Goal: Task Accomplishment & Management: Manage account settings

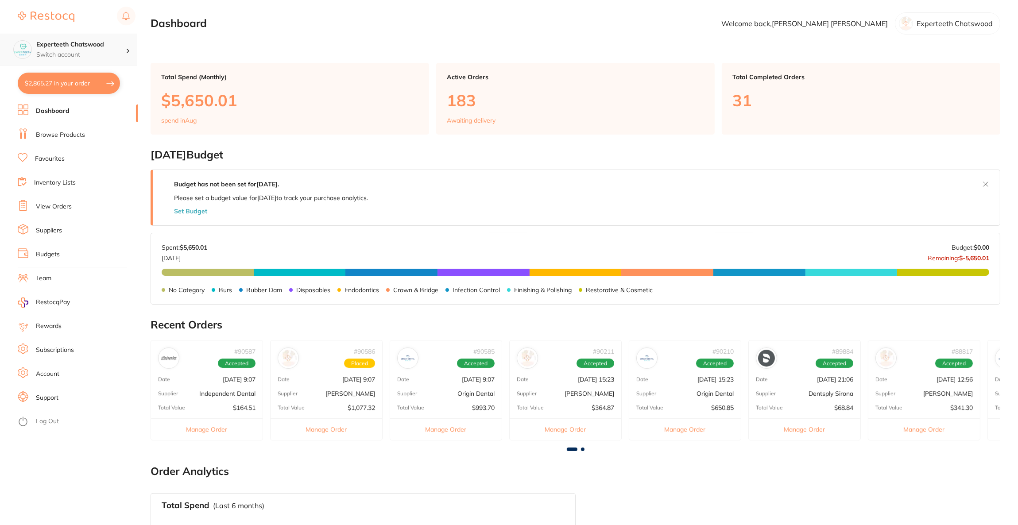
click at [84, 59] on div "Experteeth Chatswood Switch account" at bounding box center [68, 50] width 137 height 32
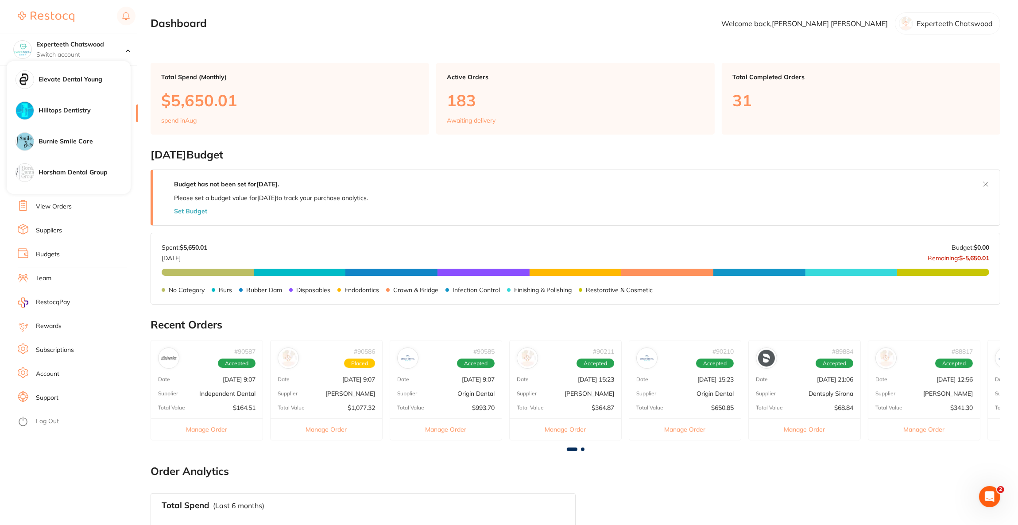
scroll to position [597, 0]
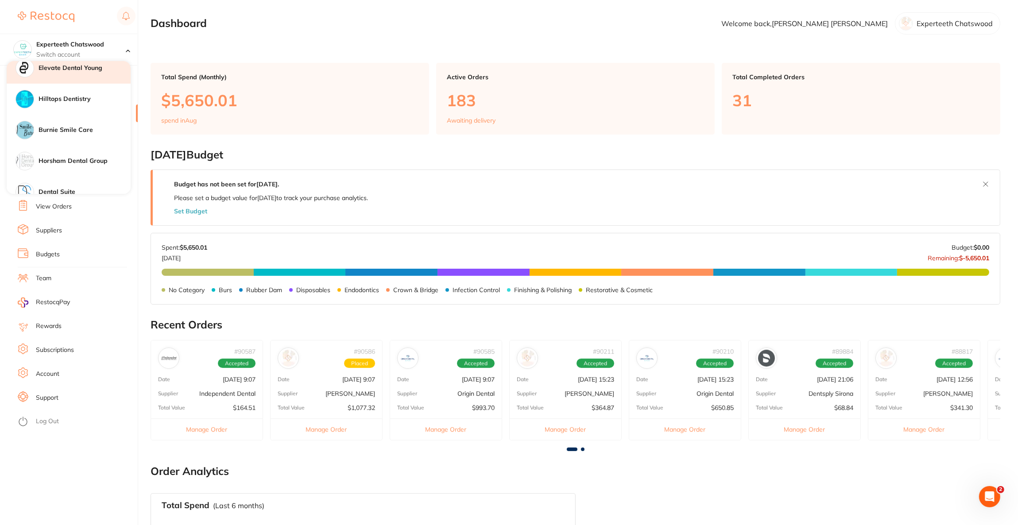
click at [101, 69] on h4 "Elevate Dental Young" at bounding box center [85, 68] width 92 height 9
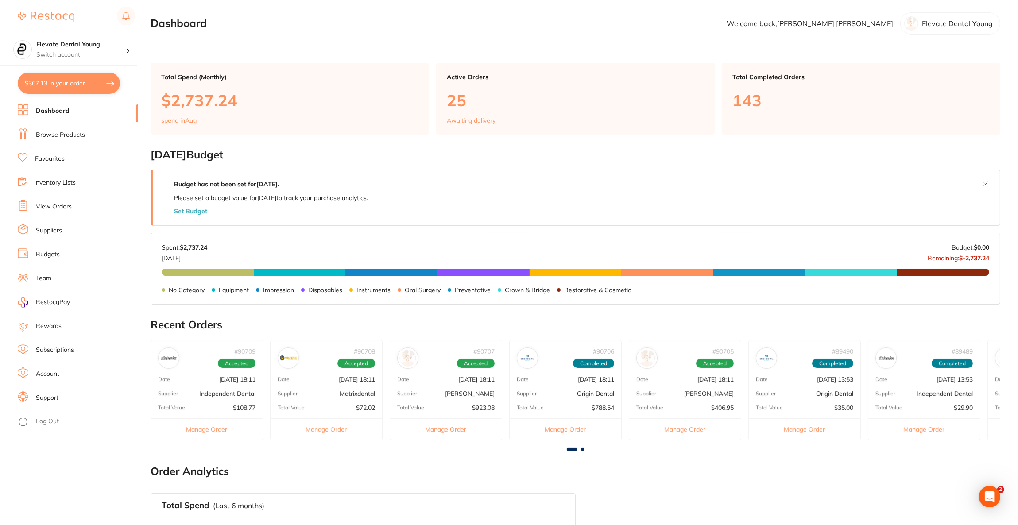
click at [49, 207] on link "View Orders" at bounding box center [54, 206] width 36 height 9
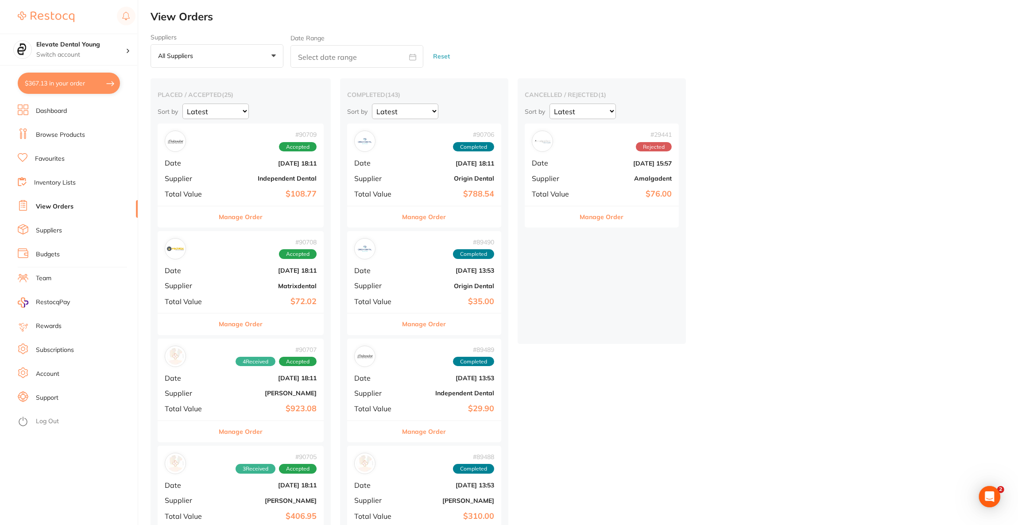
click at [63, 228] on li "Suppliers" at bounding box center [78, 230] width 120 height 13
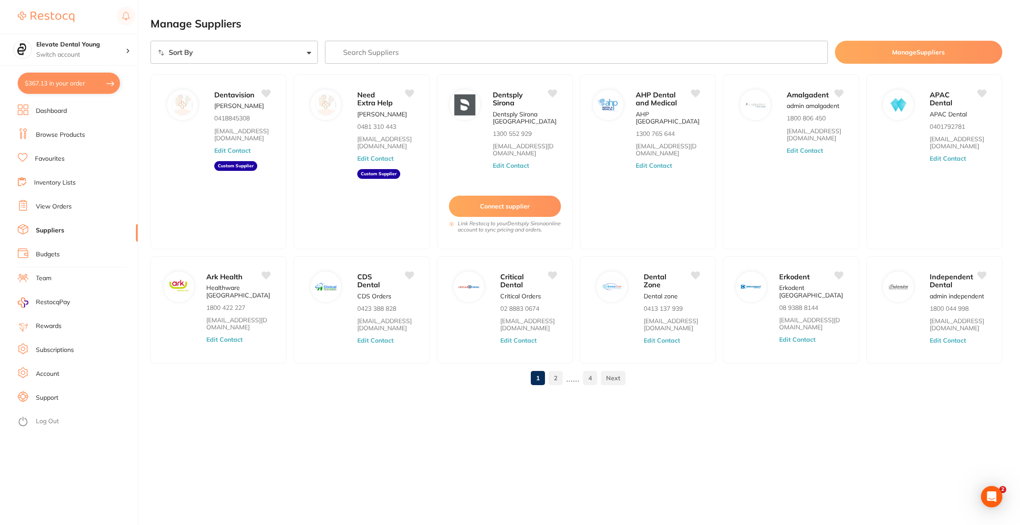
click at [386, 47] on input "search" at bounding box center [576, 52] width 502 height 23
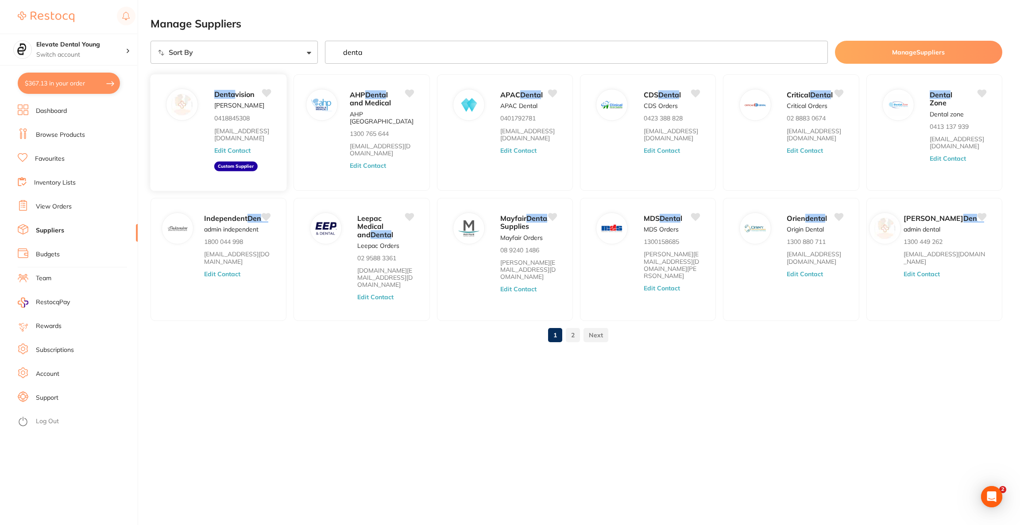
type input "denta"
click at [246, 153] on button "Edit Contact" at bounding box center [232, 150] width 37 height 7
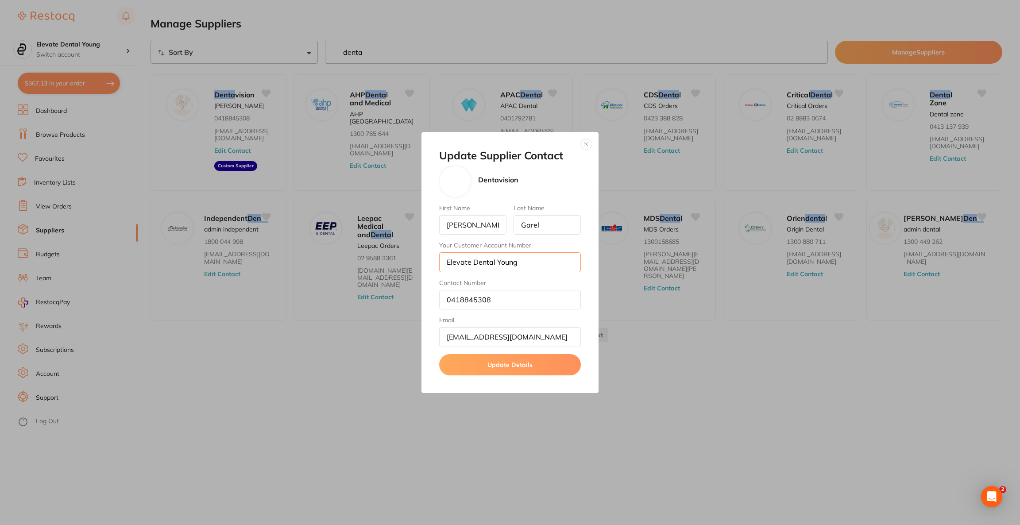
drag, startPoint x: 484, startPoint y: 262, endPoint x: 426, endPoint y: 261, distance: 58.0
click at [426, 261] on div "Update Supplier Contact Dentavision First Name [PERSON_NAME] Last Name [PERSON_…" at bounding box center [509, 262] width 177 height 261
type input "015744"
click at [496, 368] on button "Update Details" at bounding box center [510, 364] width 142 height 21
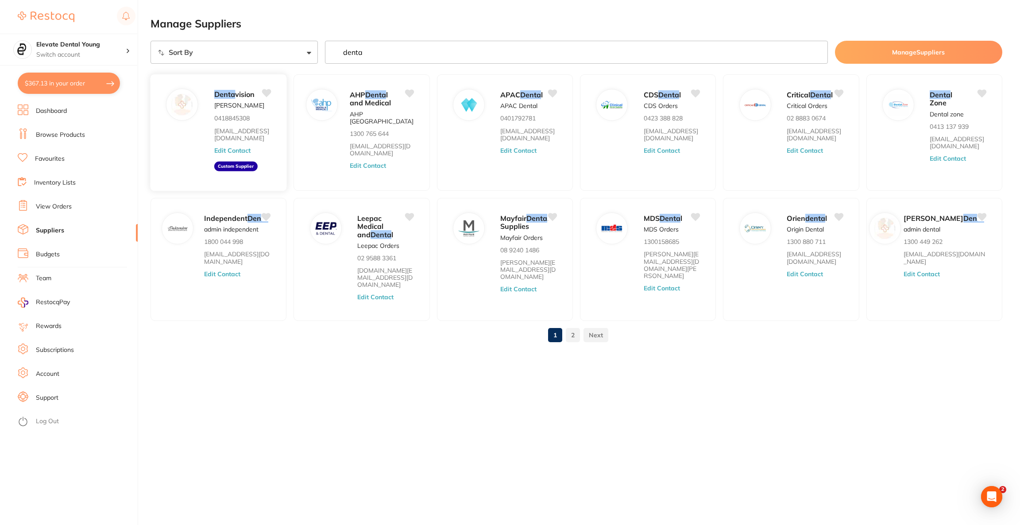
click at [238, 150] on button "Edit Contact" at bounding box center [232, 150] width 37 height 7
